Goal: Use online tool/utility: Use online tool/utility

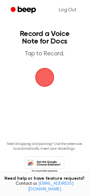
click at [40, 77] on span "button" at bounding box center [45, 78] width 18 height 18
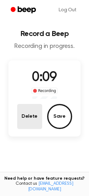
click at [29, 122] on button "Delete" at bounding box center [29, 116] width 25 height 25
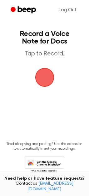
click at [45, 88] on span "button" at bounding box center [44, 77] width 20 height 20
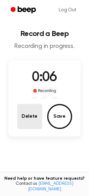
click at [34, 117] on button "Delete" at bounding box center [29, 116] width 25 height 25
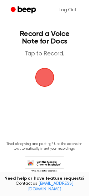
click at [40, 75] on span "button" at bounding box center [44, 77] width 20 height 20
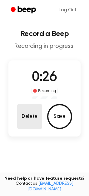
click at [39, 118] on button "Delete" at bounding box center [29, 116] width 25 height 25
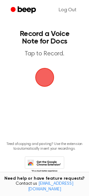
click at [42, 84] on span "button" at bounding box center [44, 77] width 23 height 23
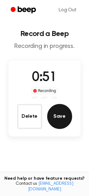
click at [58, 113] on button "Save" at bounding box center [59, 116] width 25 height 25
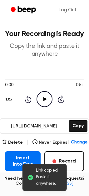
click at [41, 101] on icon "Play Audio" at bounding box center [45, 99] width 16 height 16
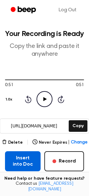
click at [18, 156] on button "Insert into Doc" at bounding box center [23, 161] width 36 height 20
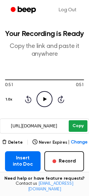
click at [85, 127] on button "Copy" at bounding box center [78, 126] width 18 height 12
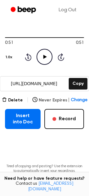
scroll to position [44, 0]
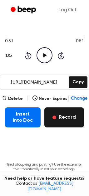
click at [62, 116] on button "Record" at bounding box center [64, 117] width 40 height 20
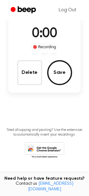
scroll to position [9, 0]
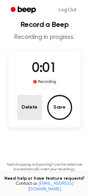
click at [34, 109] on button "Delete" at bounding box center [29, 107] width 25 height 25
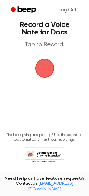
scroll to position [0, 0]
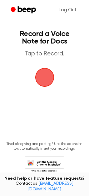
click at [42, 83] on span "button" at bounding box center [44, 77] width 20 height 20
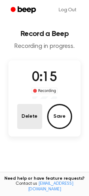
click at [41, 119] on button "Delete" at bounding box center [29, 116] width 25 height 25
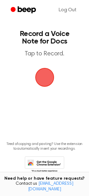
click at [40, 83] on span "button" at bounding box center [44, 77] width 20 height 20
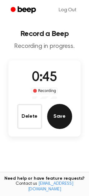
click at [54, 111] on button "Save" at bounding box center [59, 116] width 25 height 25
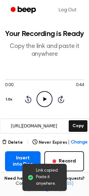
click at [44, 92] on icon "Play Audio" at bounding box center [45, 99] width 16 height 16
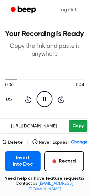
click at [76, 123] on button "Copy" at bounding box center [78, 126] width 18 height 12
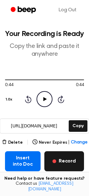
click at [61, 162] on button "Record" at bounding box center [64, 161] width 40 height 20
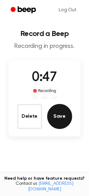
click at [64, 120] on button "Save" at bounding box center [59, 116] width 25 height 25
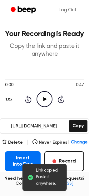
scroll to position [32, 0]
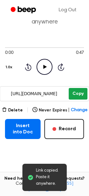
click at [77, 96] on button "Copy" at bounding box center [78, 94] width 18 height 12
click at [74, 94] on button "Copy" at bounding box center [78, 94] width 18 height 12
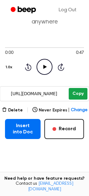
click at [74, 94] on button "Copy" at bounding box center [78, 94] width 18 height 12
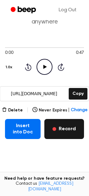
click at [58, 125] on button "Record" at bounding box center [64, 129] width 40 height 20
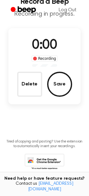
scroll to position [0, 0]
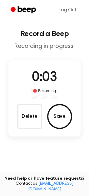
click at [45, 127] on div "Delete Save" at bounding box center [44, 116] width 55 height 25
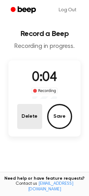
click at [30, 114] on button "Delete" at bounding box center [29, 116] width 25 height 25
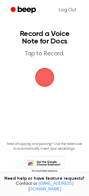
click at [44, 75] on span "button" at bounding box center [44, 77] width 19 height 19
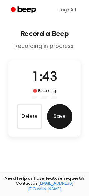
click at [53, 113] on button "Save" at bounding box center [59, 116] width 25 height 25
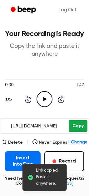
click at [73, 127] on button "Copy" at bounding box center [78, 126] width 18 height 12
